Goal: Task Accomplishment & Management: Use online tool/utility

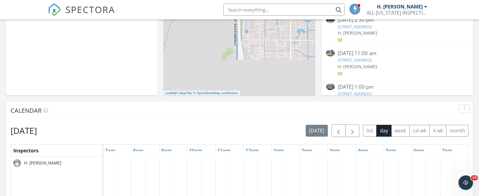
scroll to position [182, 0]
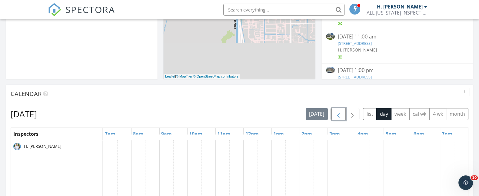
click at [344, 113] on button "button" at bounding box center [338, 114] width 14 height 12
click at [344, 114] on button "button" at bounding box center [338, 114] width 14 height 12
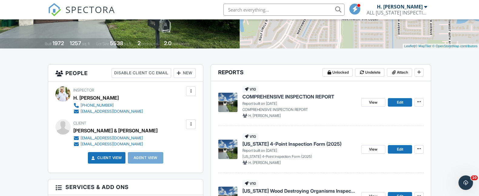
scroll to position [161, 0]
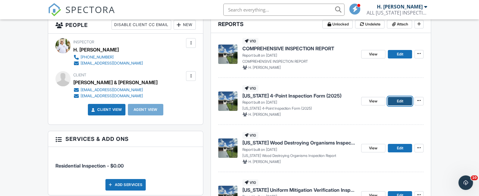
click at [397, 102] on span "Edit" at bounding box center [399, 101] width 6 height 6
